Goal: Task Accomplishment & Management: Manage account settings

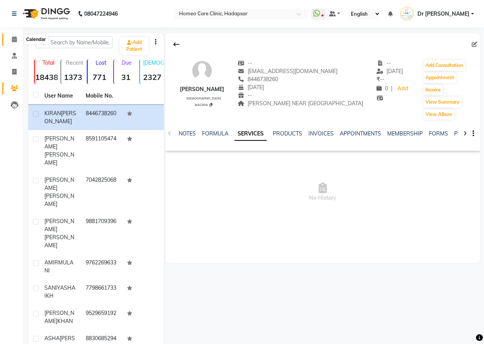
click at [13, 40] on icon at bounding box center [14, 39] width 5 height 6
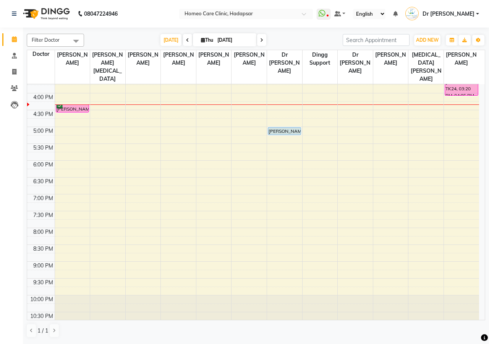
scroll to position [227, 0]
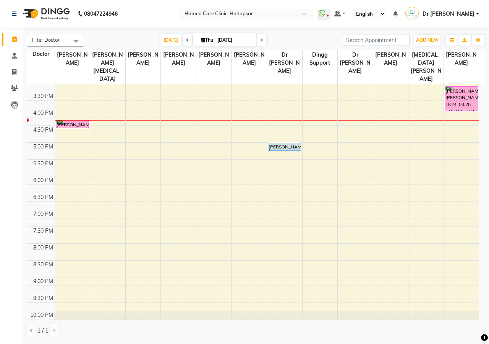
scroll to position [227, 0]
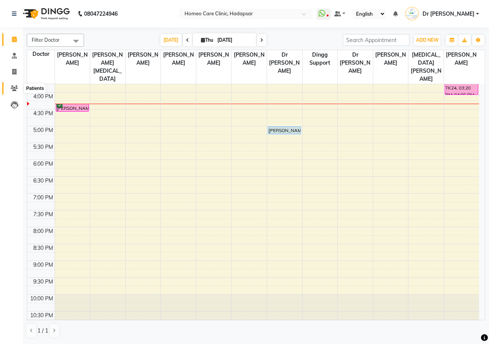
click at [17, 85] on icon at bounding box center [14, 88] width 7 height 6
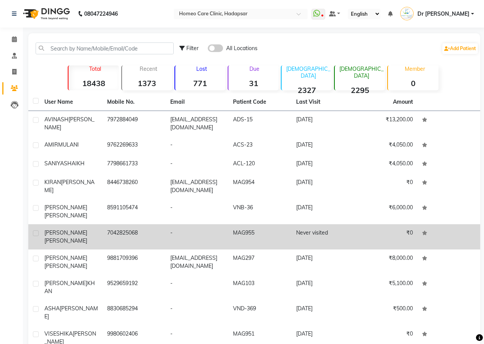
click at [132, 229] on td "7042825068" at bounding box center [133, 236] width 63 height 25
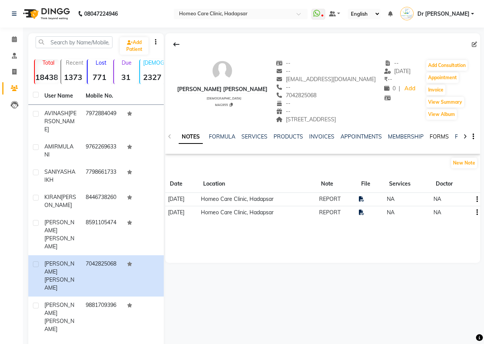
click at [436, 140] on link "FORMS" at bounding box center [438, 136] width 19 height 7
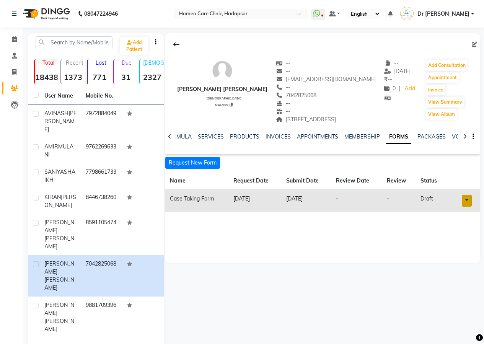
click at [467, 206] on link at bounding box center [466, 201] width 10 height 12
click at [465, 235] on link "Open in staff mode" at bounding box center [445, 229] width 72 height 12
click at [170, 139] on icon at bounding box center [169, 136] width 3 height 5
click at [171, 139] on icon at bounding box center [169, 136] width 3 height 5
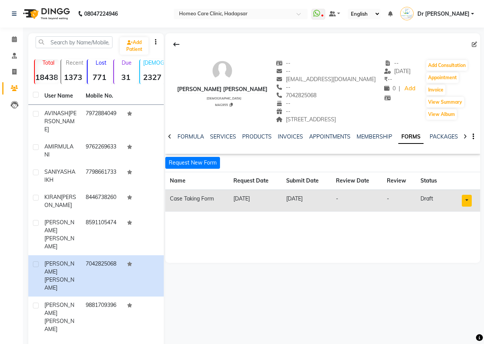
click at [171, 139] on icon at bounding box center [169, 136] width 3 height 5
click at [171, 146] on div "NOTES FORMULA SERVICES PRODUCTS INVOICES APPOINTMENTS MEMBERSHIP FORMS PACKAGES…" at bounding box center [322, 136] width 315 height 26
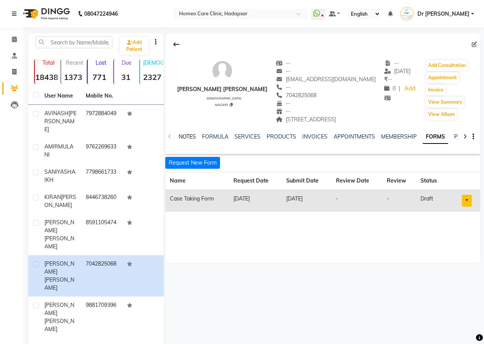
click at [185, 140] on link "NOTES" at bounding box center [187, 136] width 17 height 7
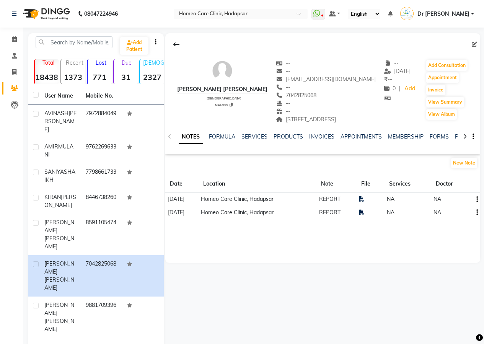
click at [345, 206] on td "REPORT" at bounding box center [336, 199] width 40 height 13
click at [364, 201] on icon at bounding box center [361, 198] width 5 height 5
click at [456, 11] on span "Dr [PERSON_NAME]" at bounding box center [443, 14] width 52 height 8
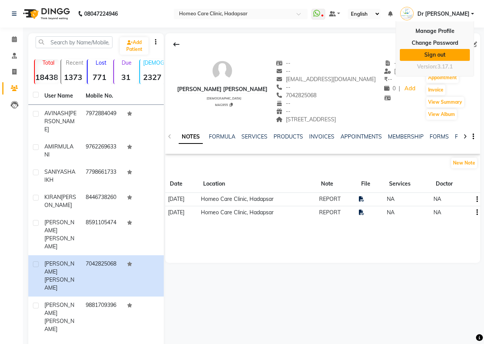
click at [429, 56] on link "Sign out" at bounding box center [434, 55] width 70 height 12
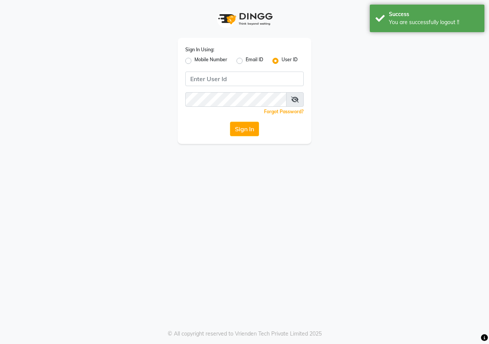
click at [195, 62] on label "Mobile Number" at bounding box center [211, 60] width 33 height 9
click at [195, 61] on input "Mobile Number" at bounding box center [197, 58] width 5 height 5
radio input "true"
radio input "false"
click at [250, 70] on div "Sign In Using: Mobile Number Email ID User ID Country Code × +91 Remember me Fo…" at bounding box center [245, 91] width 134 height 106
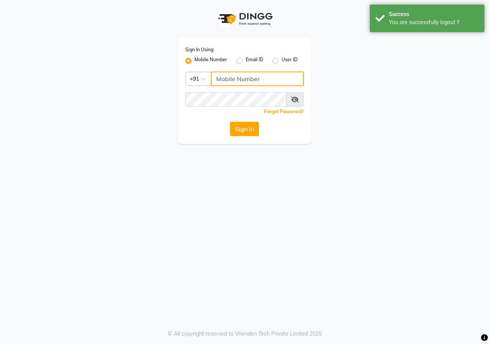
click at [254, 78] on input "Username" at bounding box center [257, 78] width 93 height 15
type input "9689358888"
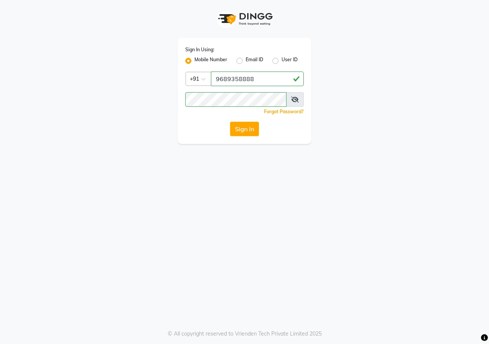
click at [292, 97] on icon at bounding box center [295, 99] width 8 height 6
click at [252, 131] on button "Sign In" at bounding box center [244, 129] width 29 height 15
